Goal: Task Accomplishment & Management: Manage account settings

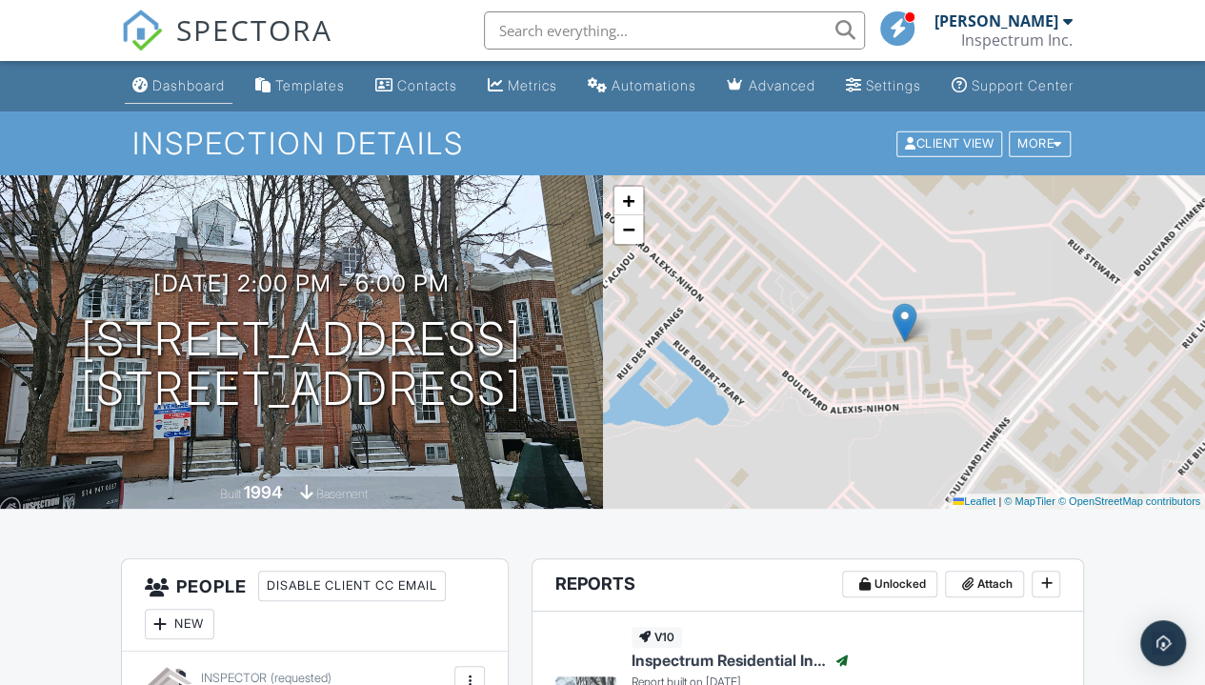
click at [155, 93] on div "Dashboard" at bounding box center [188, 85] width 72 height 16
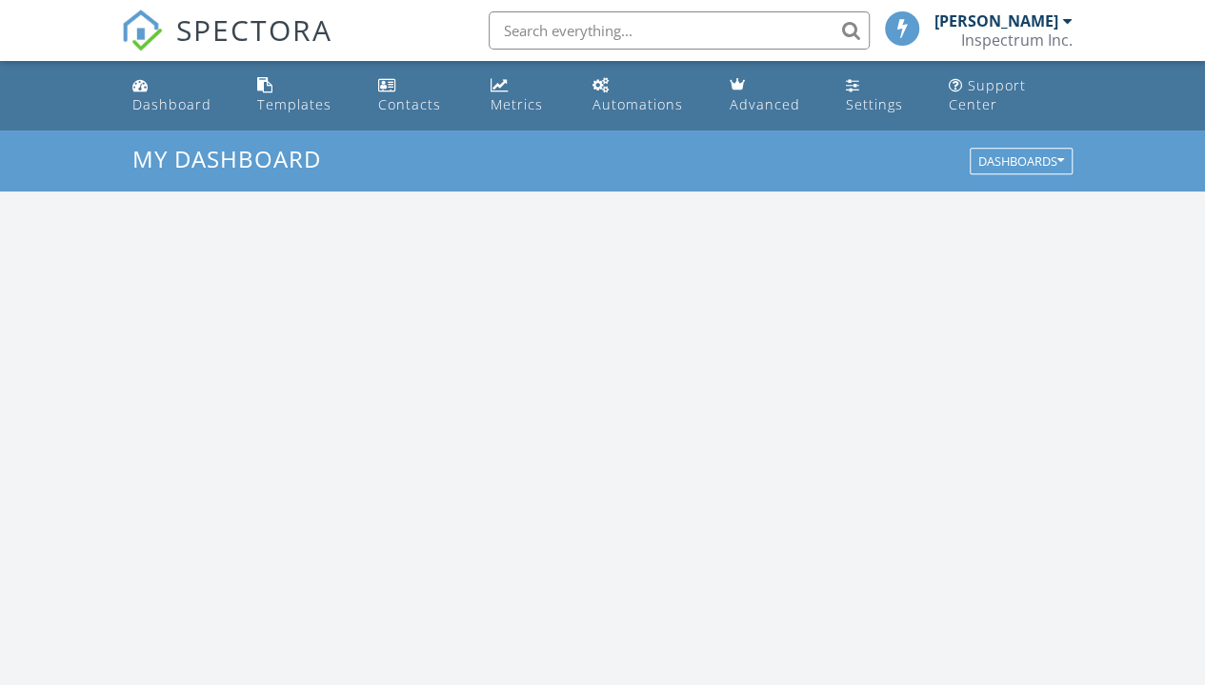
scroll to position [1762, 1233]
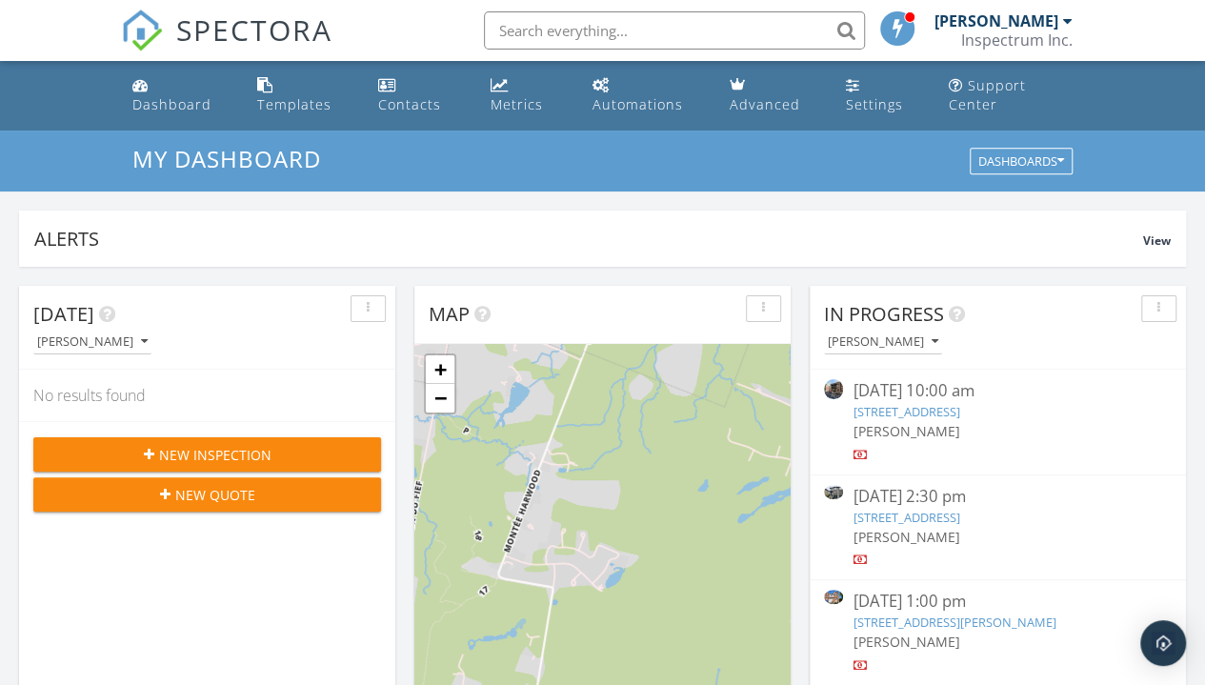
click at [959, 520] on link "2060 Des Fous-de-Bassan, Laval, QC H7L 5N1" at bounding box center [905, 517] width 107 height 17
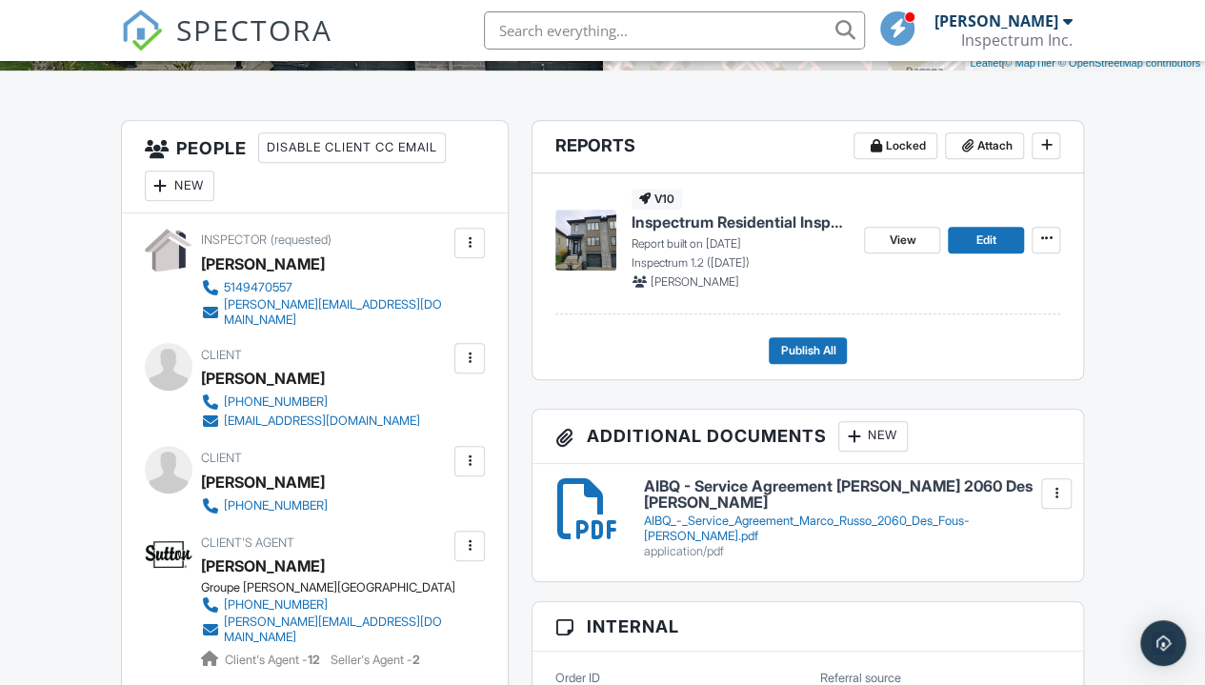
scroll to position [435, 0]
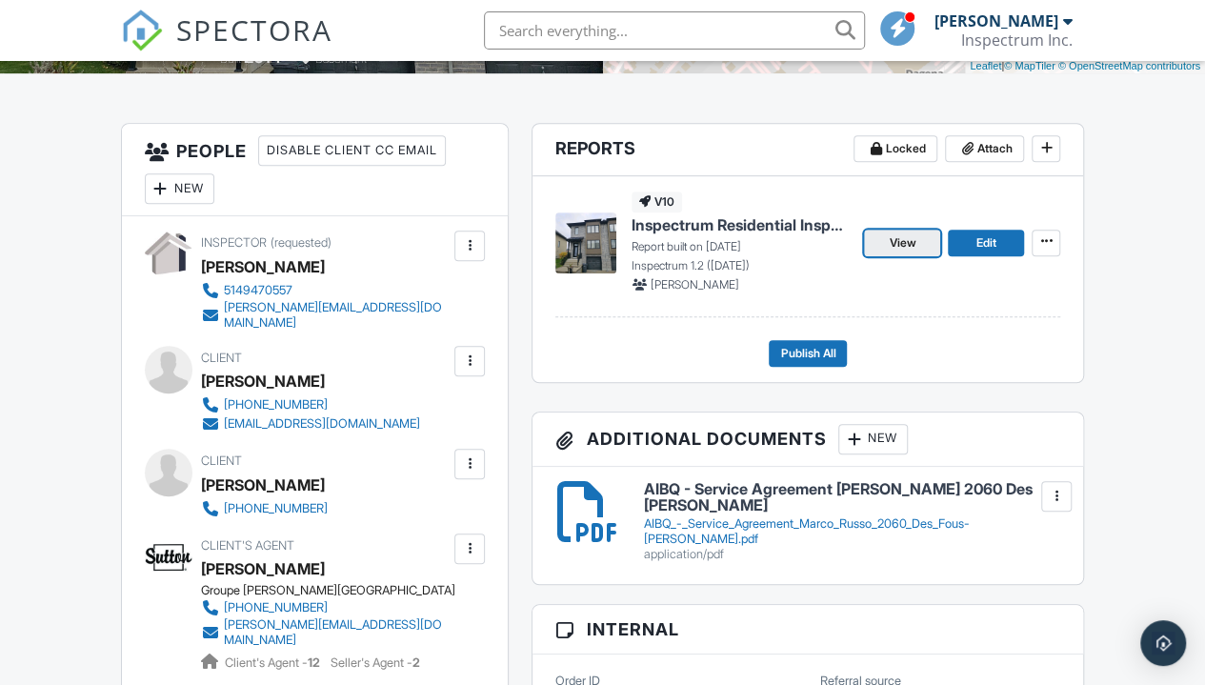
click at [899, 252] on span "View" at bounding box center [902, 242] width 27 height 19
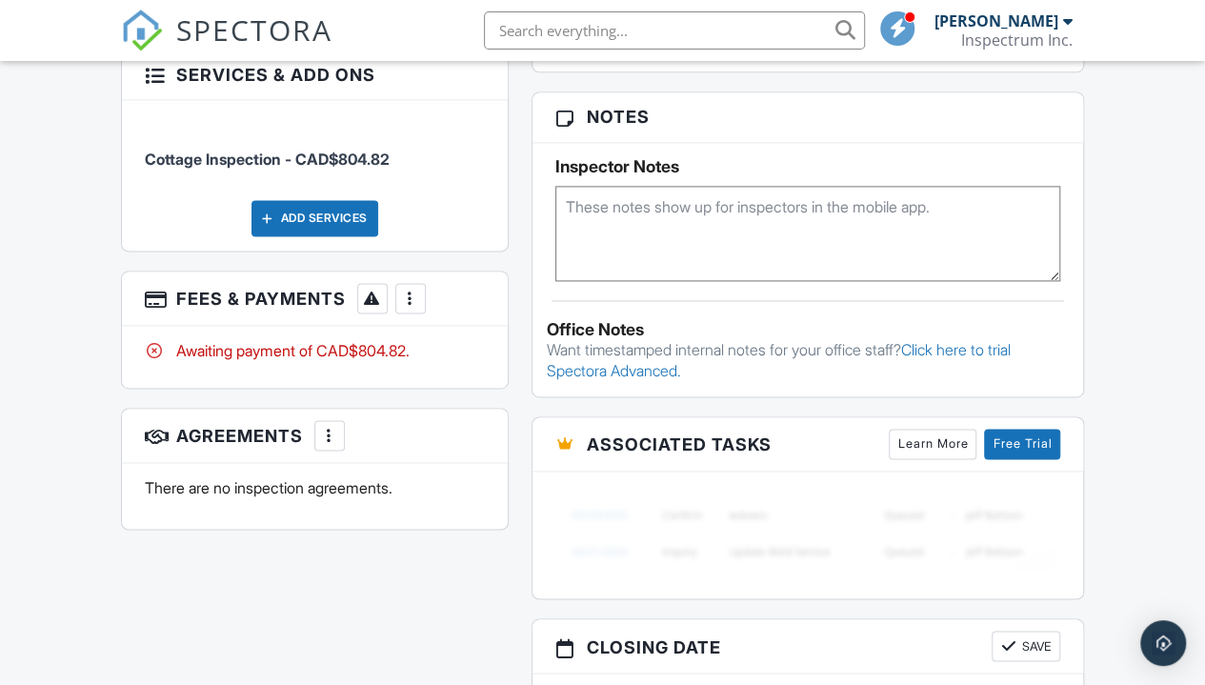
scroll to position [1267, 0]
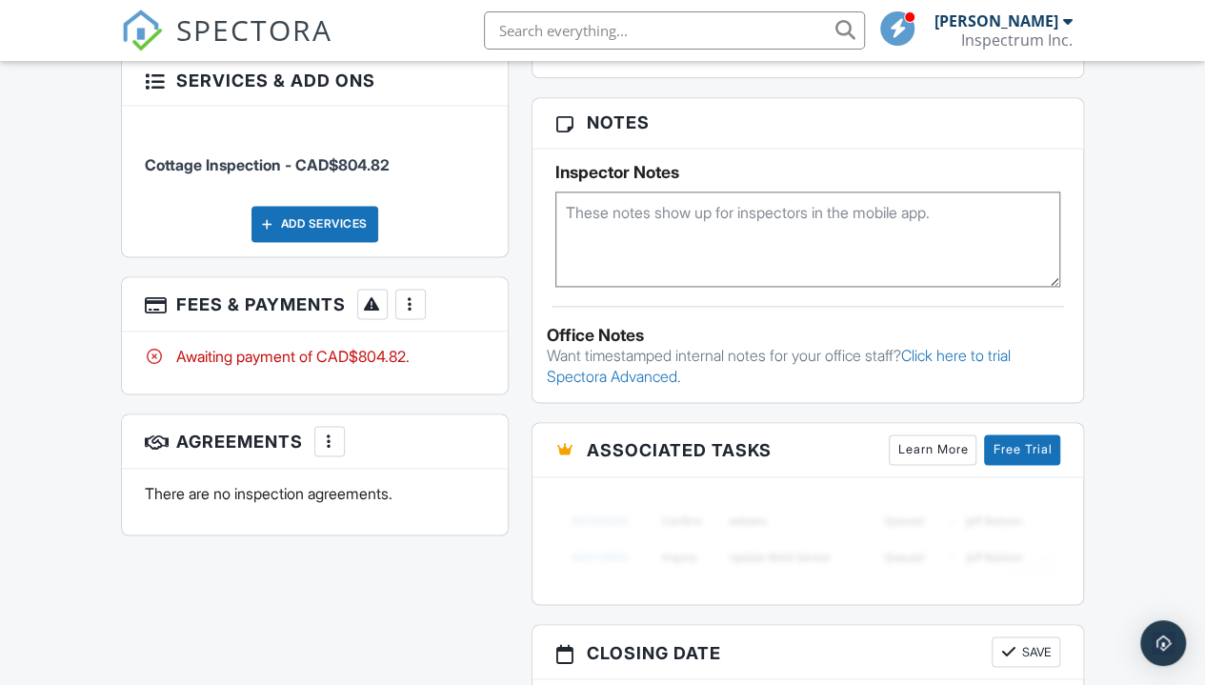
click at [409, 294] on div at bounding box center [410, 303] width 19 height 19
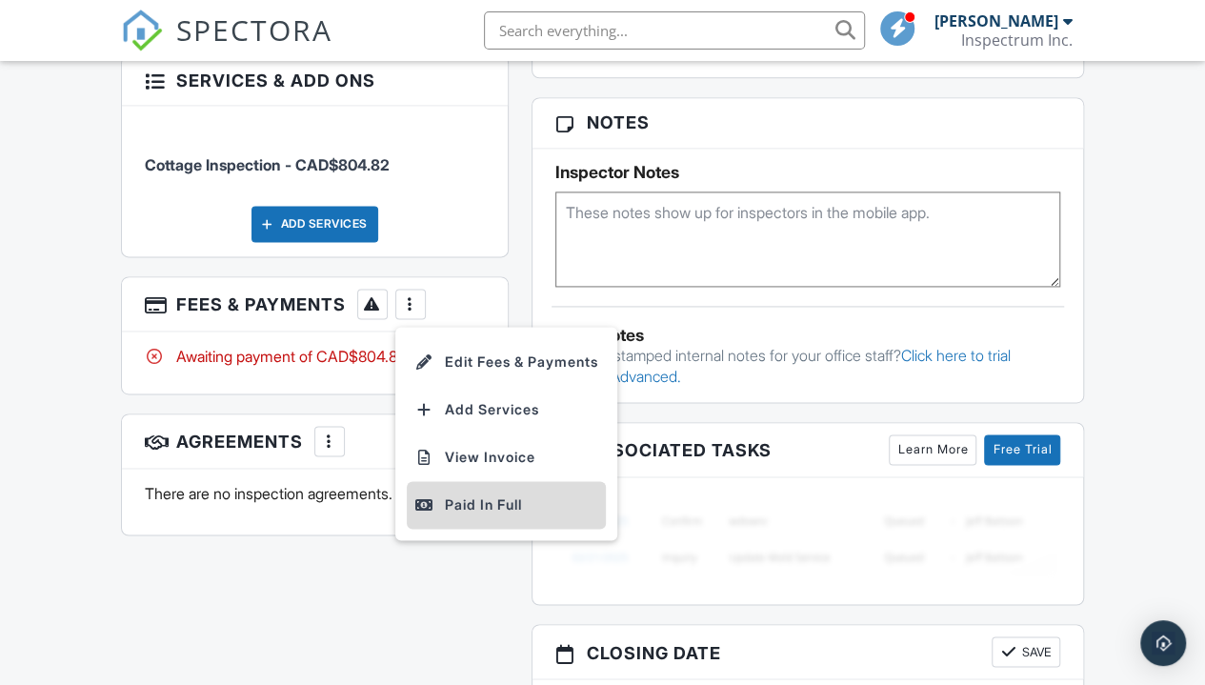
click at [537, 493] on div "Paid In Full" at bounding box center [506, 504] width 184 height 23
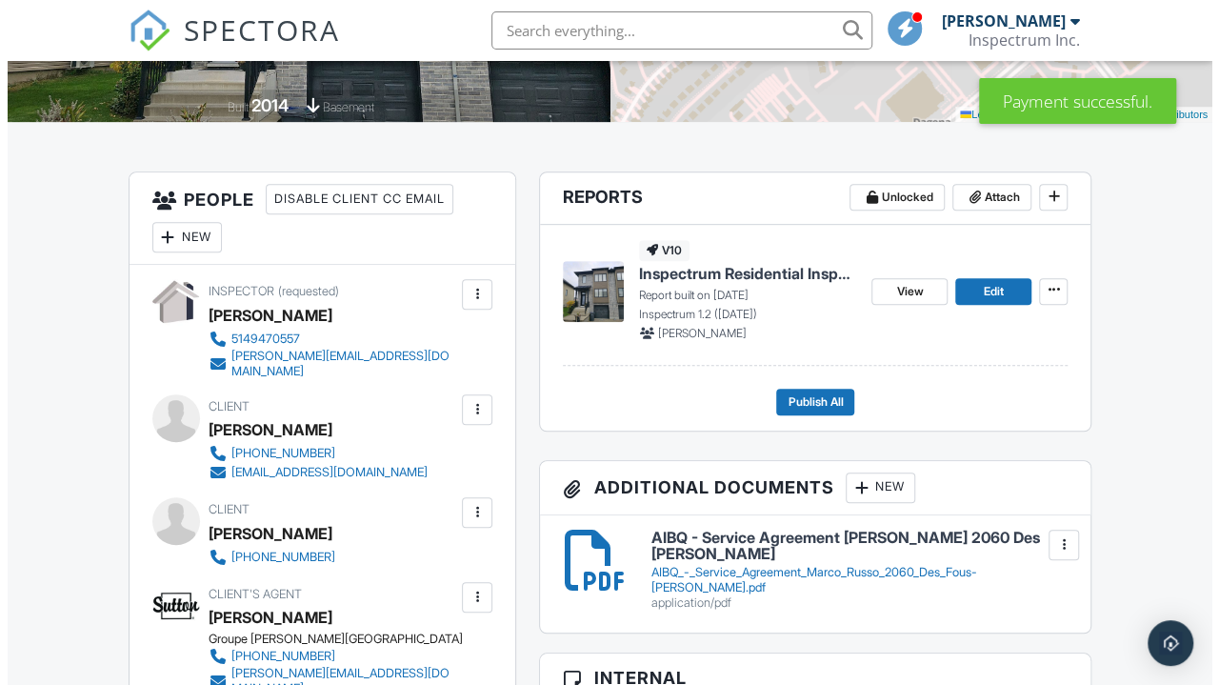
scroll to position [395, 0]
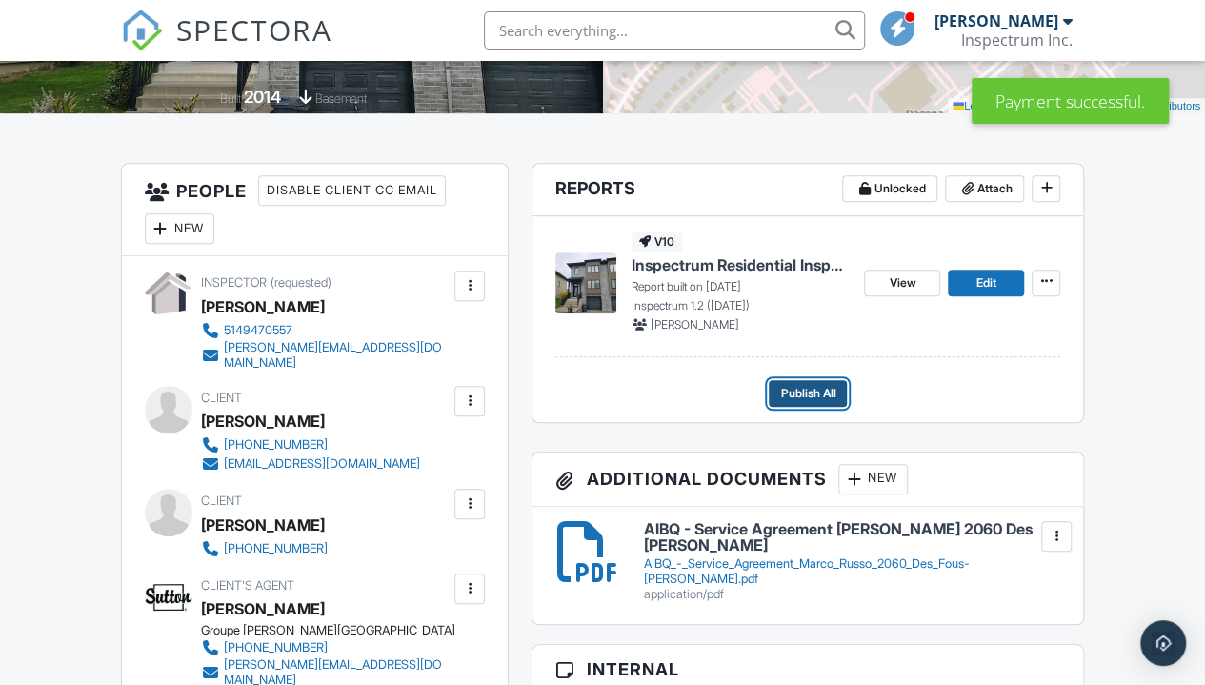
click at [830, 403] on span "Publish All" at bounding box center [807, 393] width 55 height 19
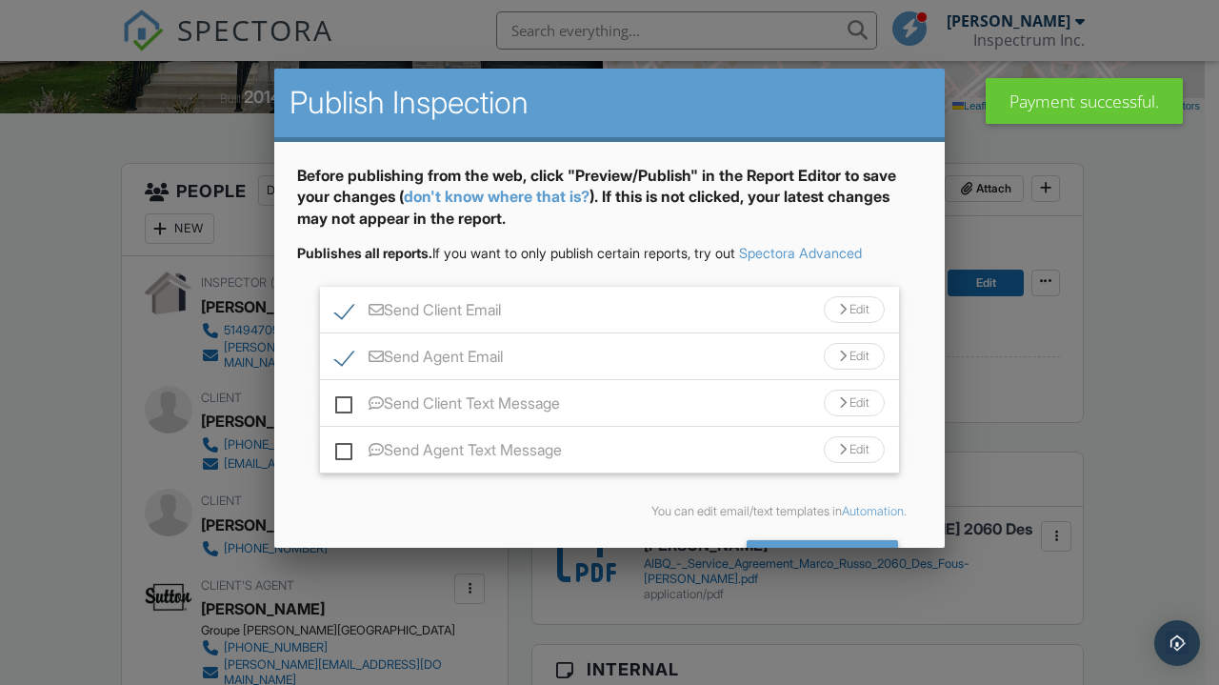
click at [439, 405] on label "Send Client Text Message" at bounding box center [447, 406] width 225 height 24
click at [348, 400] on input "Send Client Text Message" at bounding box center [341, 394] width 12 height 12
checkbox input "true"
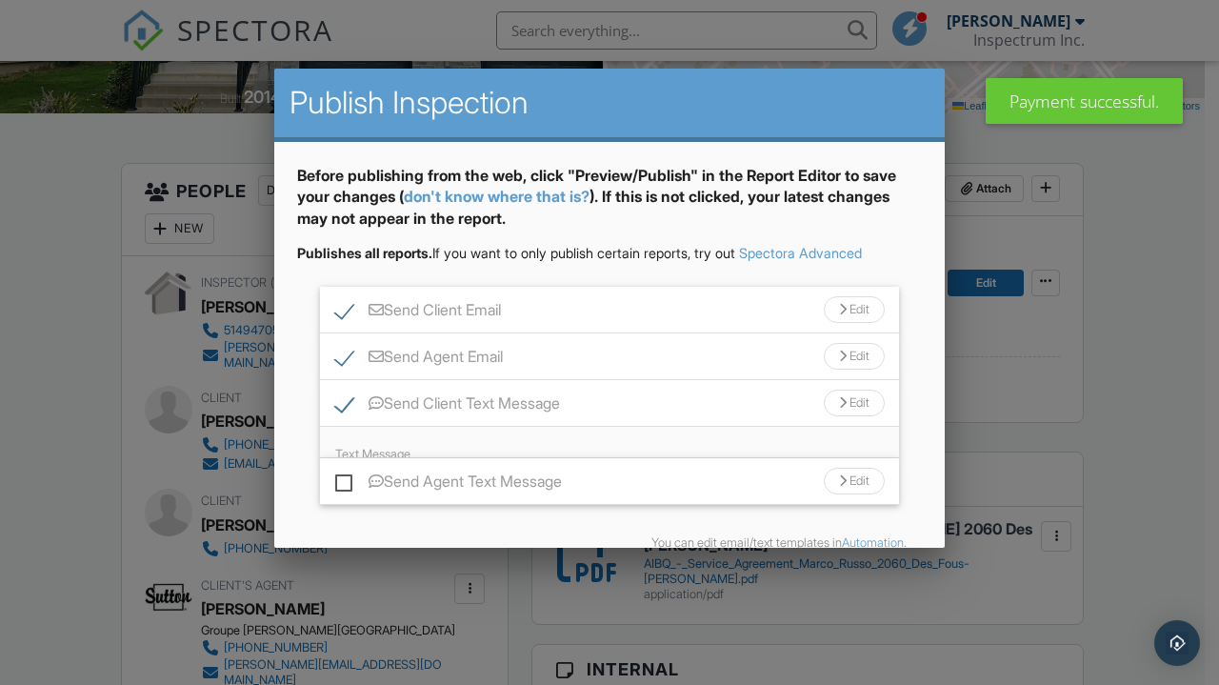
click at [443, 472] on label "Send Agent Text Message" at bounding box center [448, 484] width 227 height 24
click at [348, 472] on input "Send Agent Text Message" at bounding box center [341, 472] width 12 height 12
checkbox input "true"
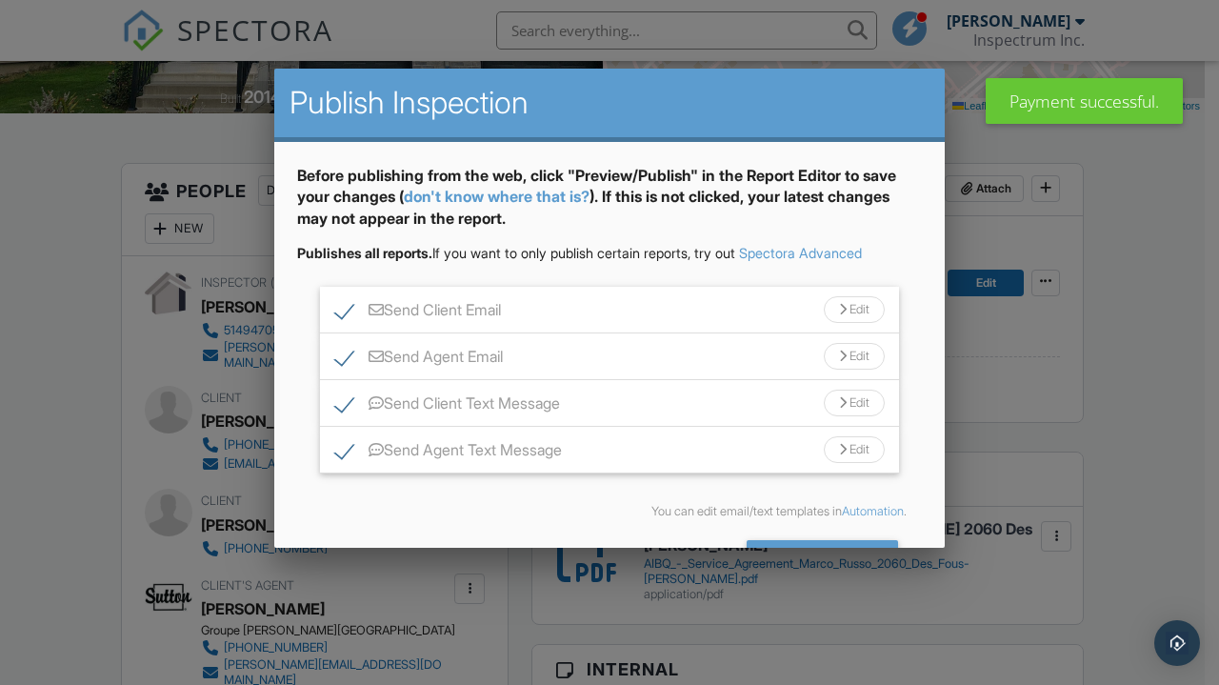
scroll to position [61, 0]
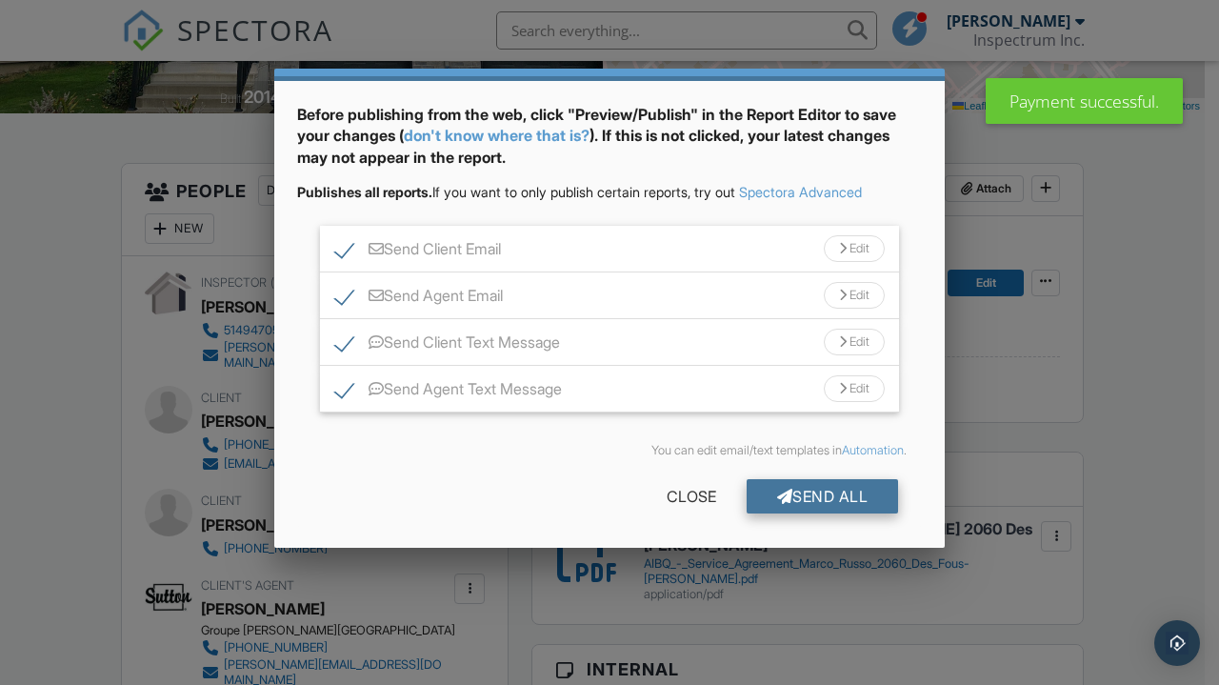
click at [813, 501] on div "Send All" at bounding box center [823, 496] width 152 height 34
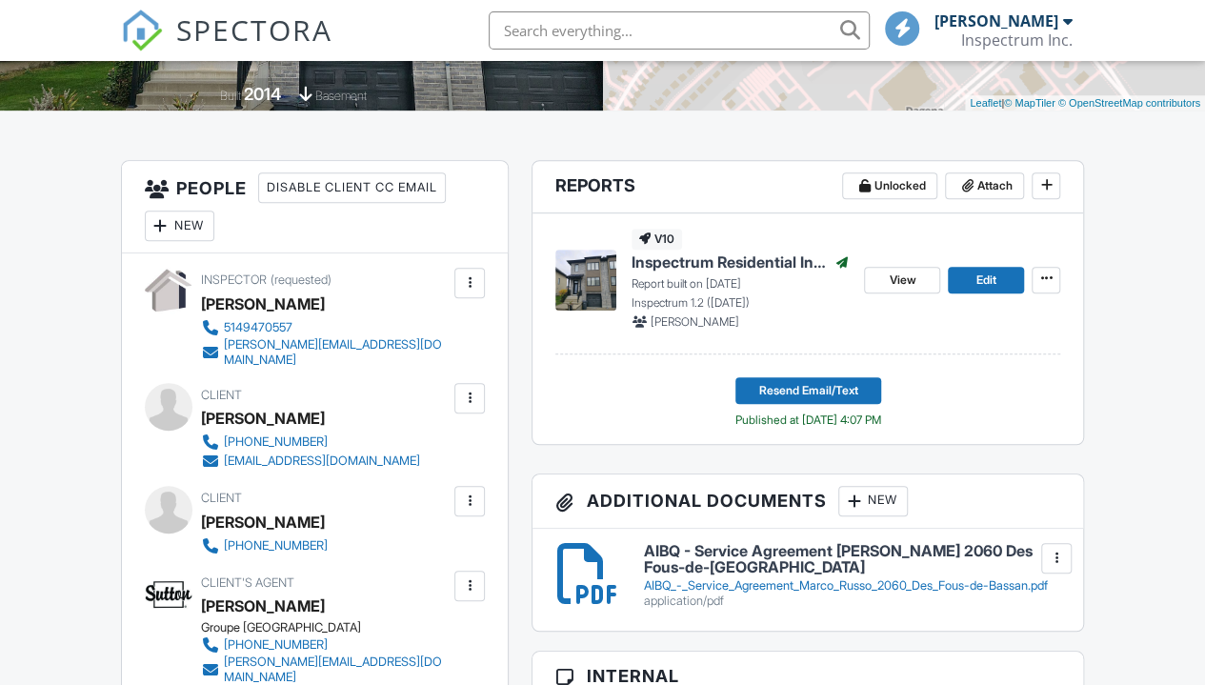
scroll to position [398, 0]
